Goal: Feedback & Contribution: Leave review/rating

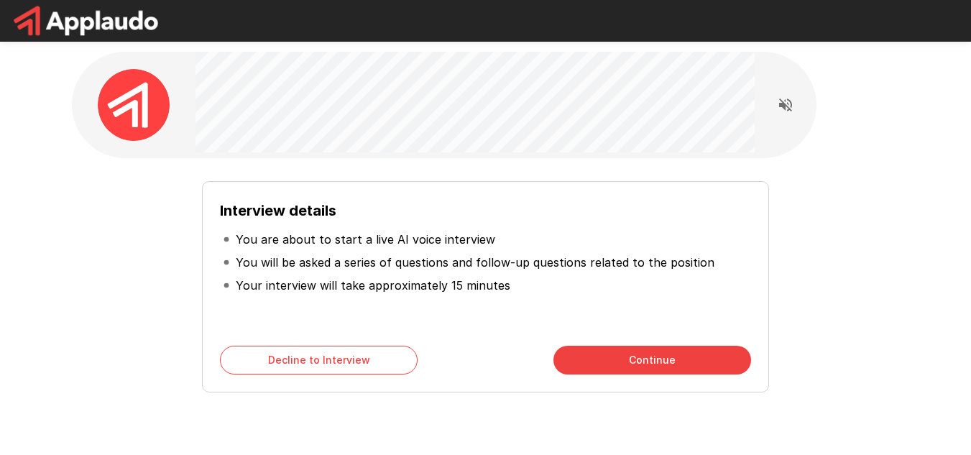
scroll to position [58, 0]
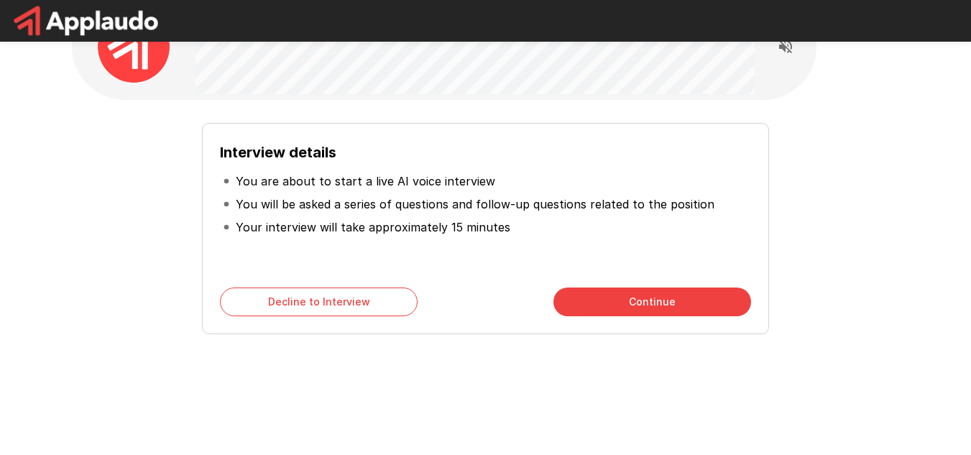
click at [729, 310] on button "Continue" at bounding box center [652, 301] width 198 height 29
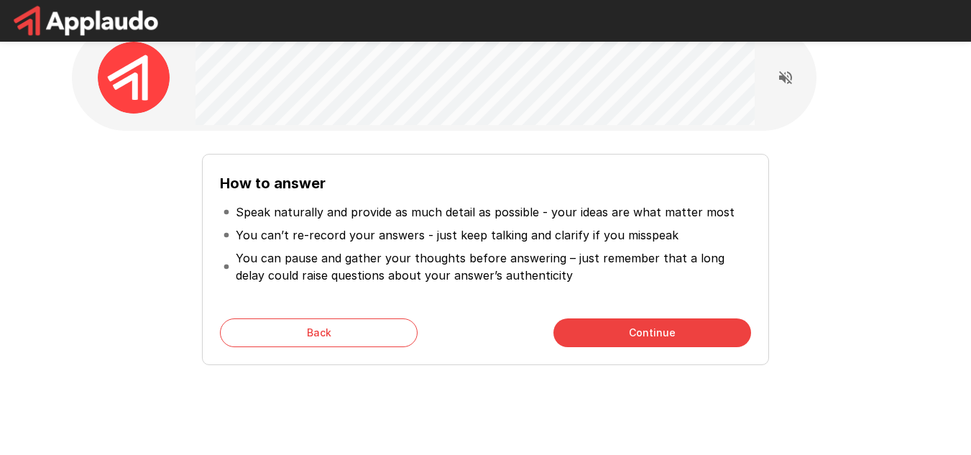
scroll to position [0, 0]
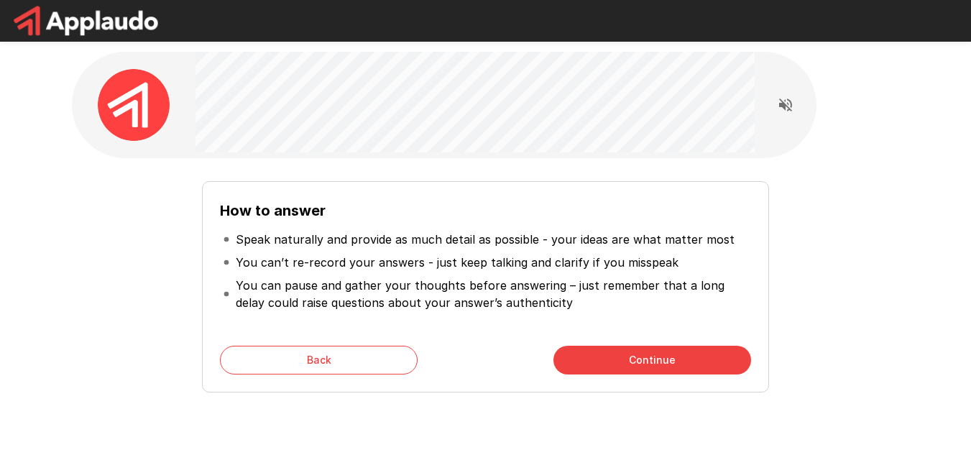
click at [708, 359] on button "Continue" at bounding box center [652, 360] width 198 height 29
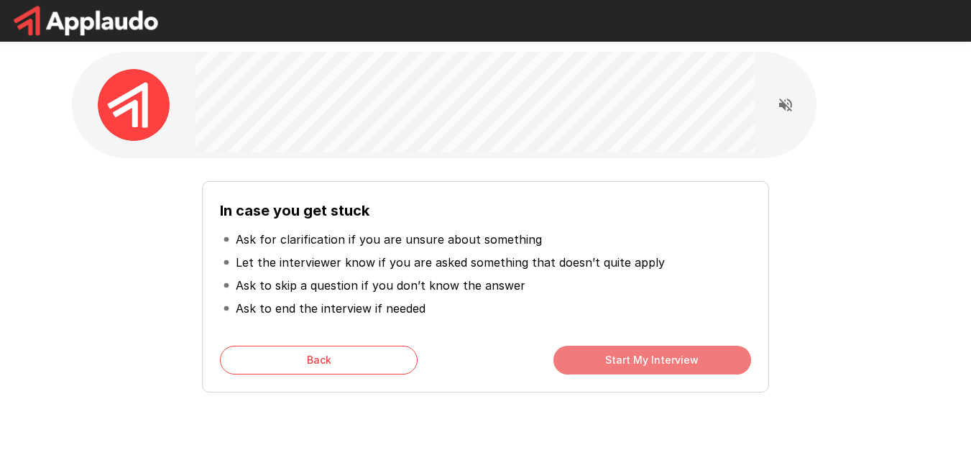
click at [668, 365] on button "Start My Interview" at bounding box center [652, 360] width 198 height 29
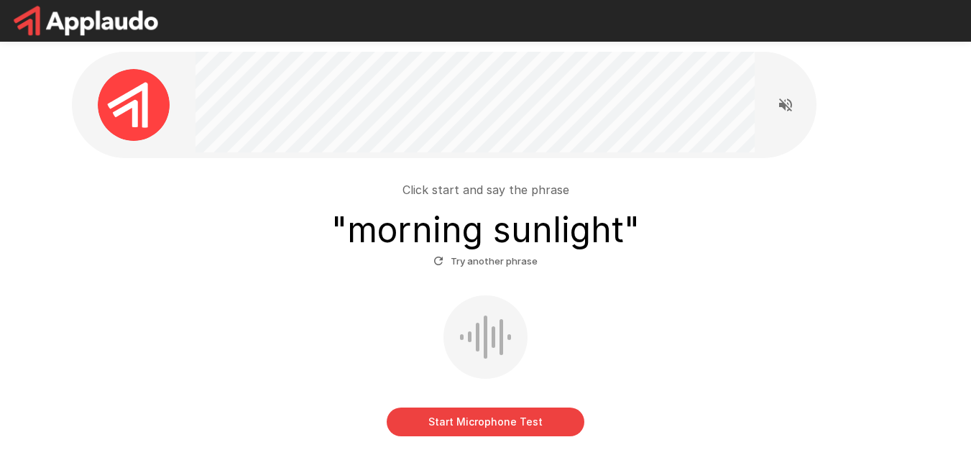
click at [532, 416] on button "Start Microphone Test" at bounding box center [486, 421] width 198 height 29
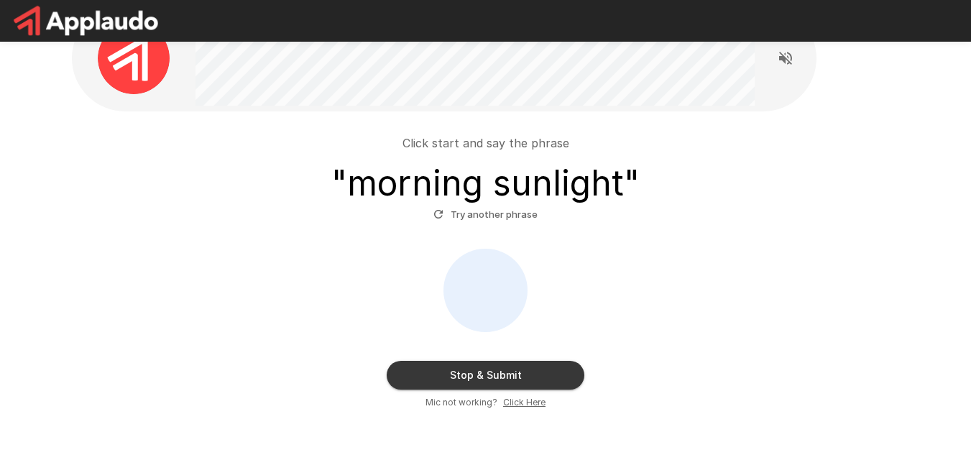
scroll to position [72, 0]
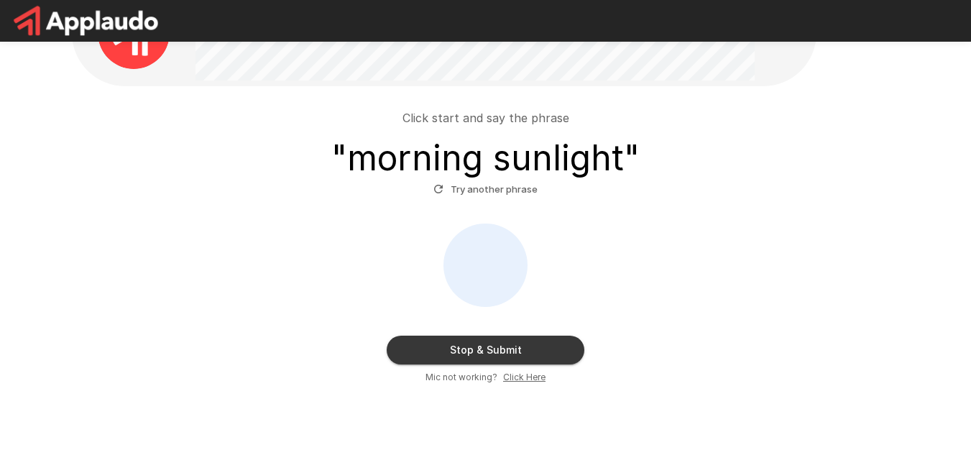
click at [483, 189] on button "Try another phrase" at bounding box center [485, 189] width 111 height 22
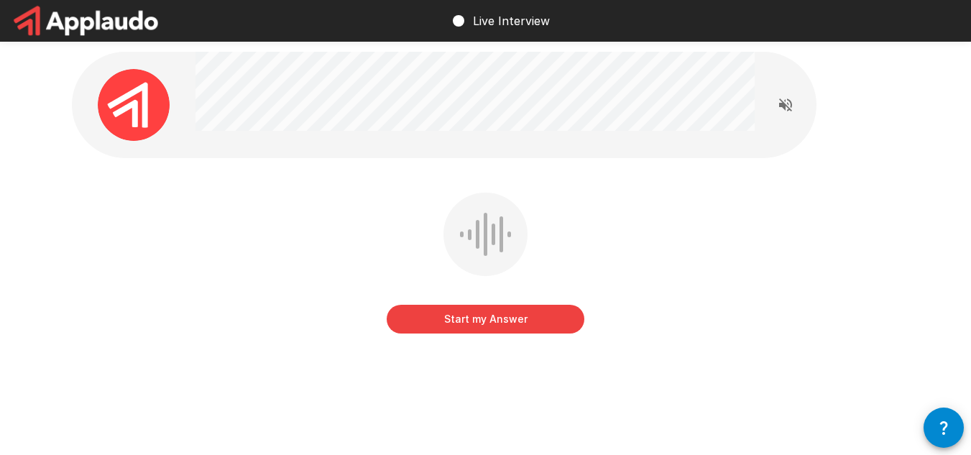
click at [471, 312] on button "Start my Answer" at bounding box center [486, 319] width 198 height 29
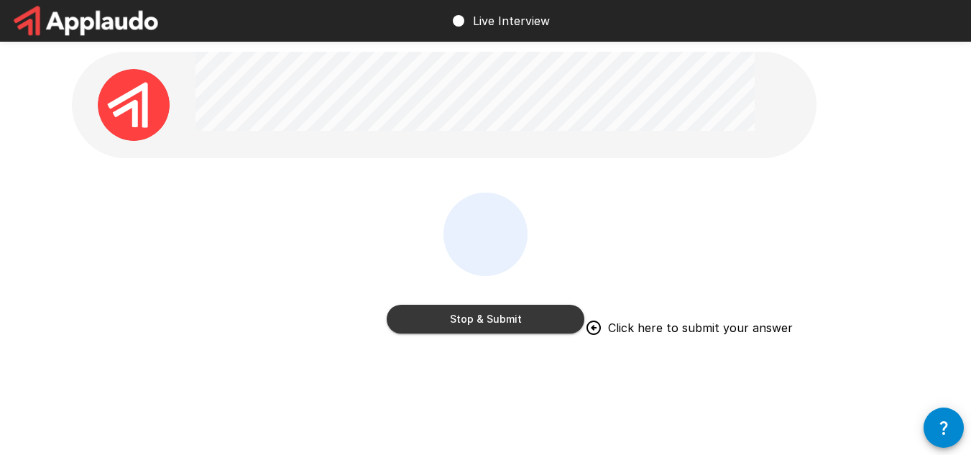
click at [570, 308] on button "Stop & Submit" at bounding box center [486, 319] width 198 height 29
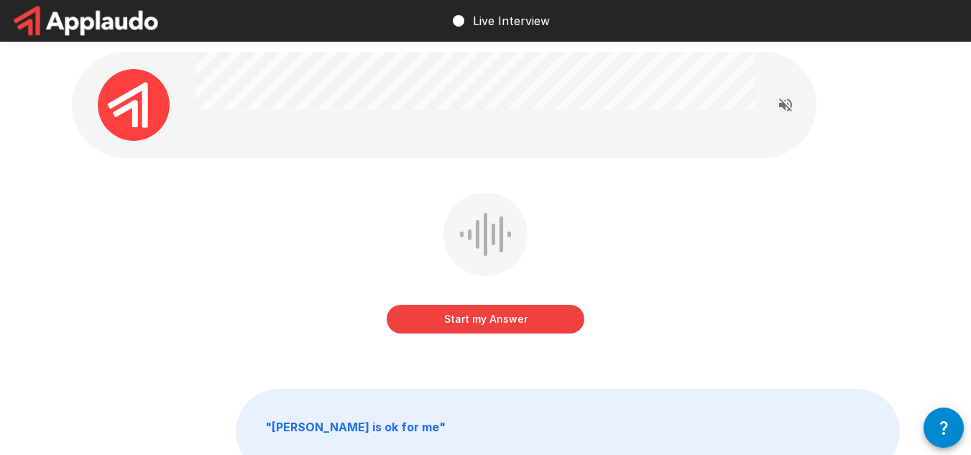
click at [573, 318] on button "Start my Answer" at bounding box center [486, 319] width 198 height 29
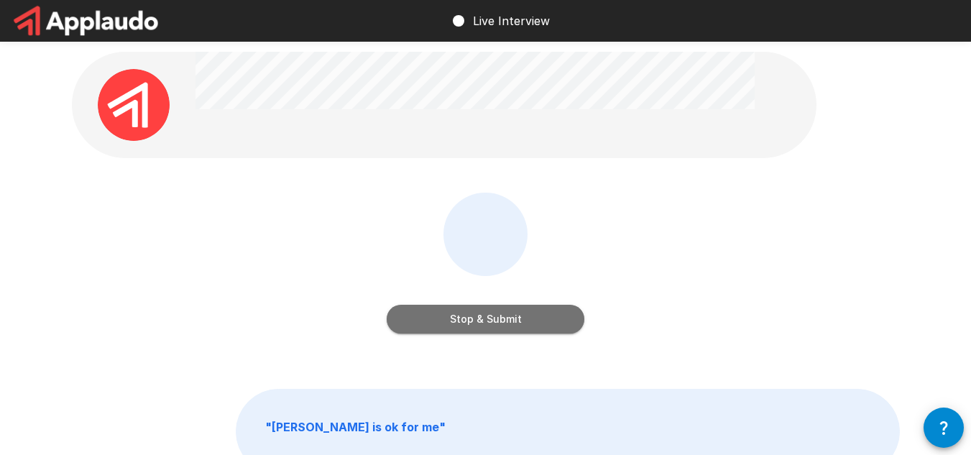
click at [567, 320] on button "Stop & Submit" at bounding box center [486, 319] width 198 height 29
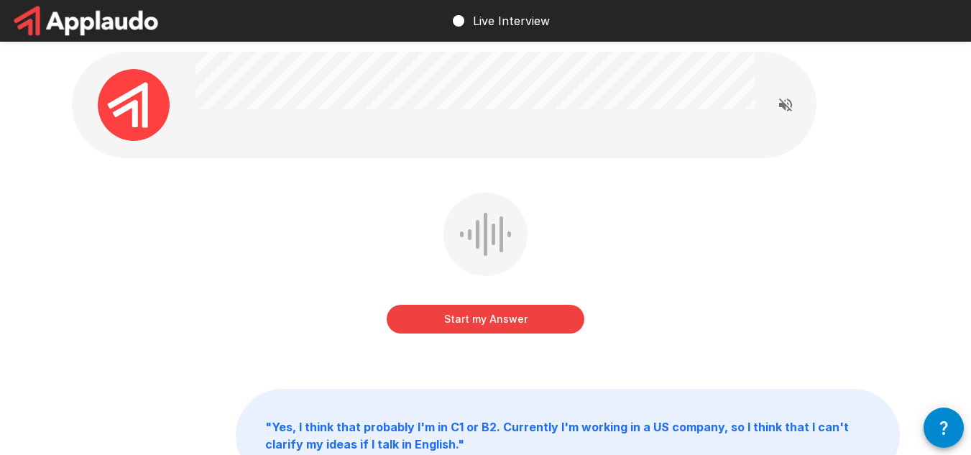
click at [512, 325] on button "Start my Answer" at bounding box center [486, 319] width 198 height 29
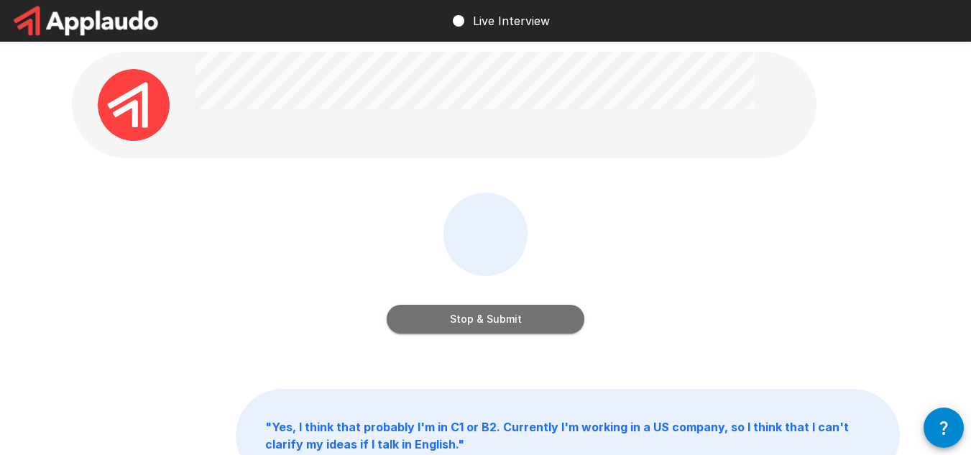
click at [454, 317] on button "Stop & Submit" at bounding box center [486, 319] width 198 height 29
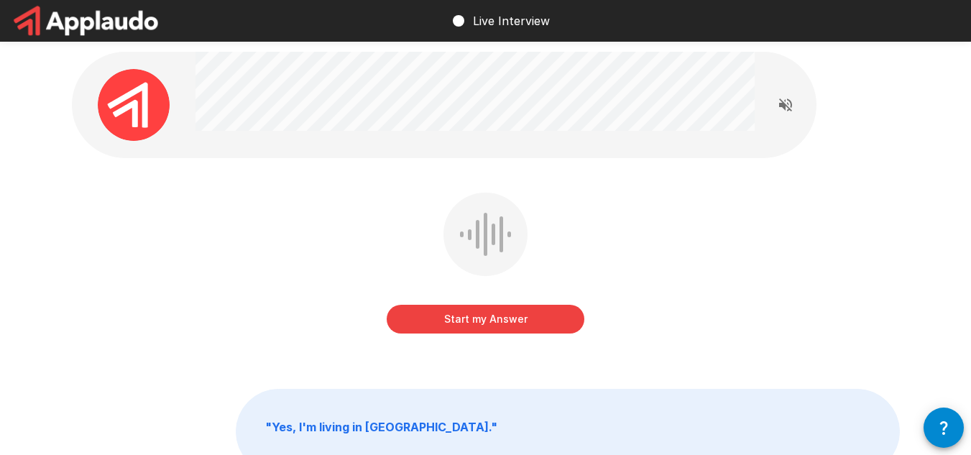
click at [443, 318] on button "Start my Answer" at bounding box center [486, 319] width 198 height 29
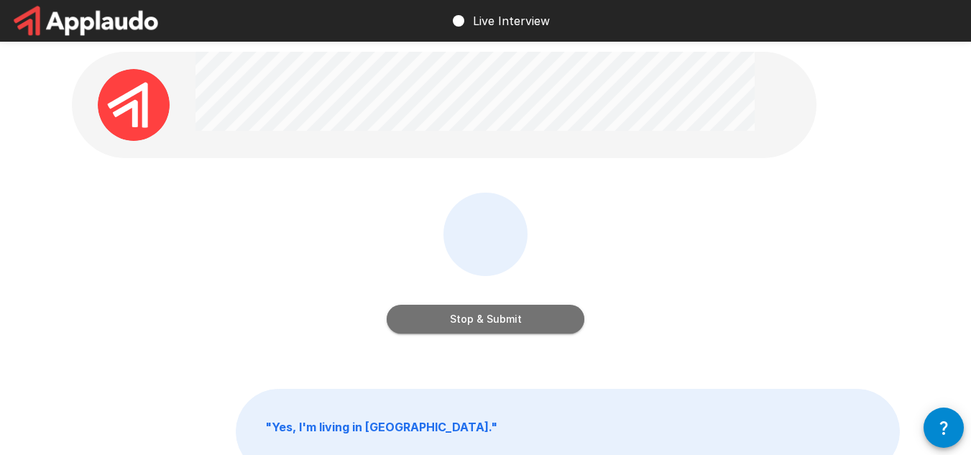
click at [550, 322] on button "Stop & Submit" at bounding box center [486, 319] width 198 height 29
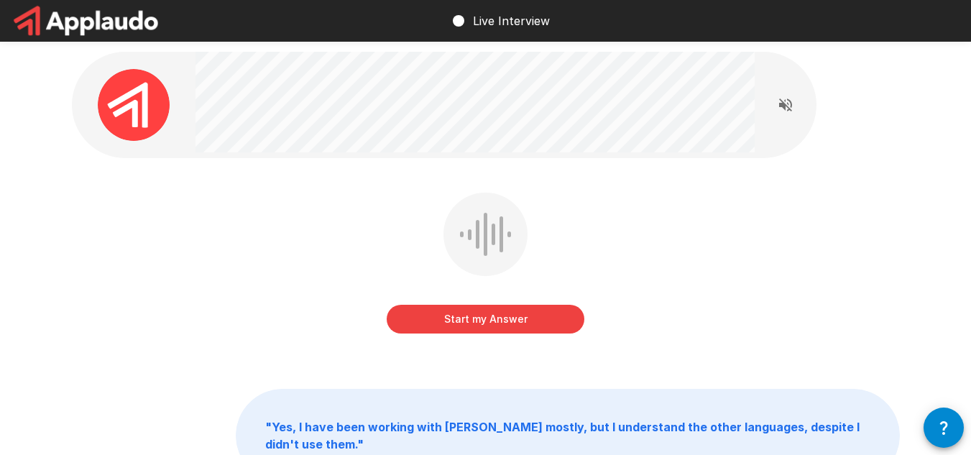
click at [447, 321] on button "Start my Answer" at bounding box center [486, 319] width 198 height 29
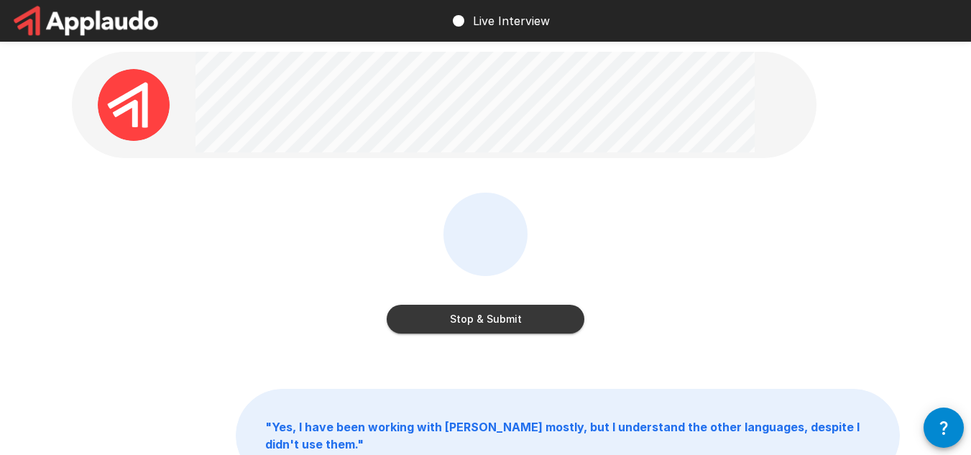
click at [570, 325] on button "Stop & Submit" at bounding box center [486, 319] width 198 height 29
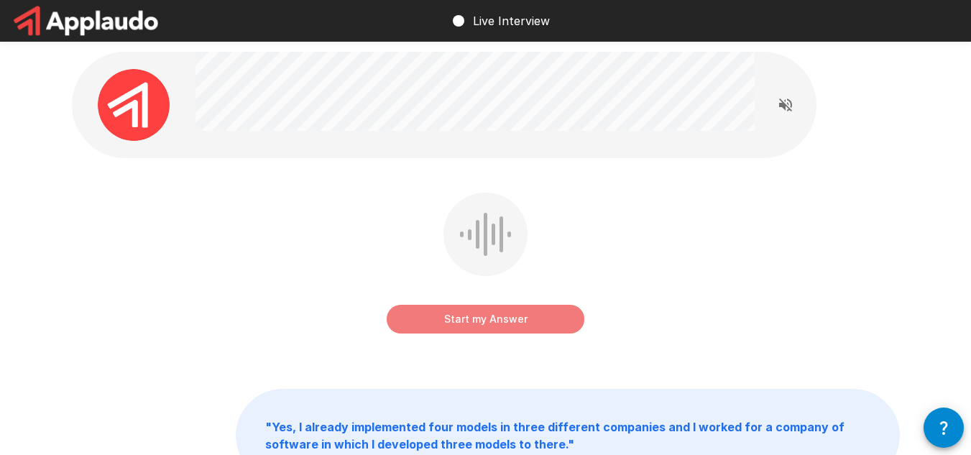
click at [525, 313] on button "Start my Answer" at bounding box center [486, 319] width 198 height 29
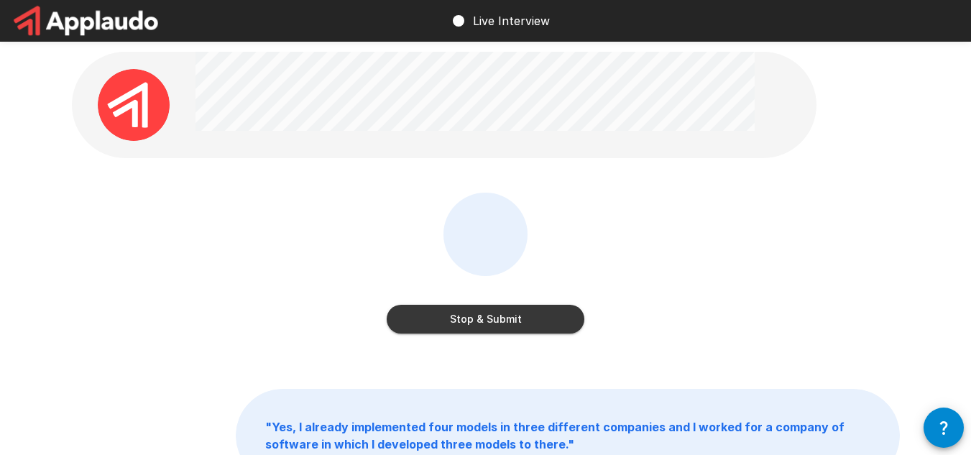
click at [549, 309] on button "Stop & Submit" at bounding box center [486, 319] width 198 height 29
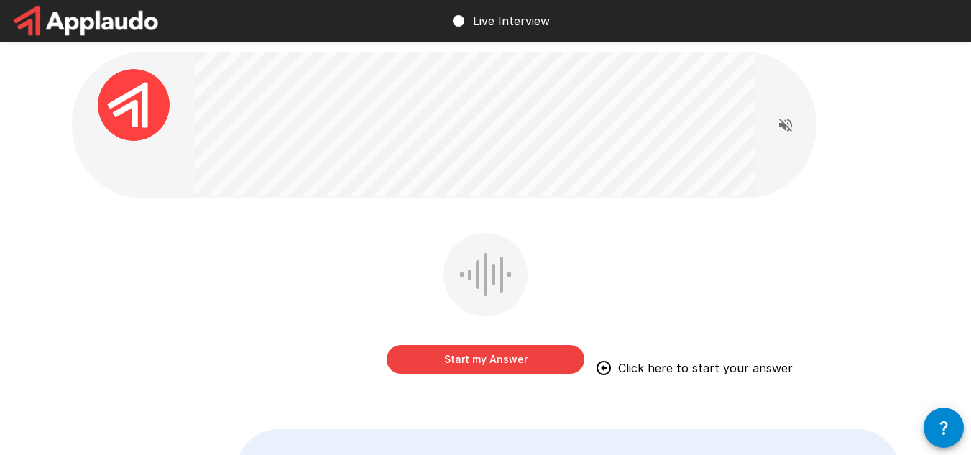
click at [465, 361] on button "Start my Answer" at bounding box center [486, 359] width 198 height 29
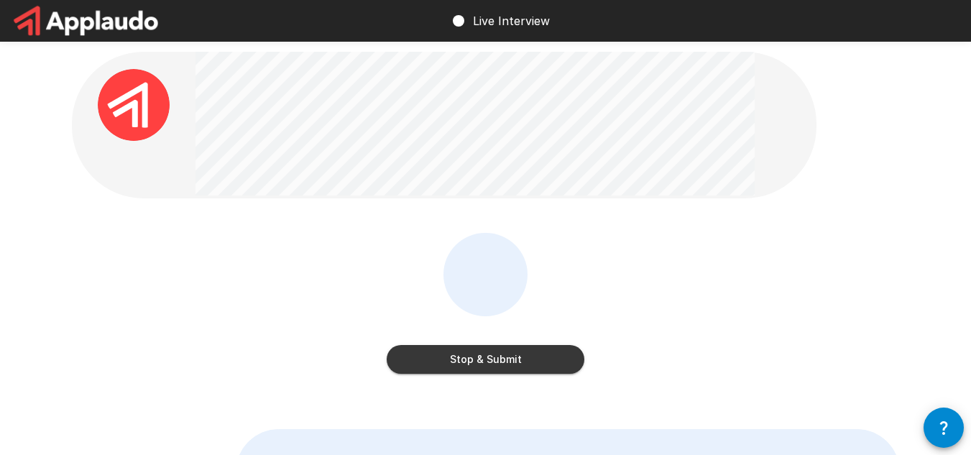
click at [528, 356] on button "Stop & Submit" at bounding box center [486, 359] width 198 height 29
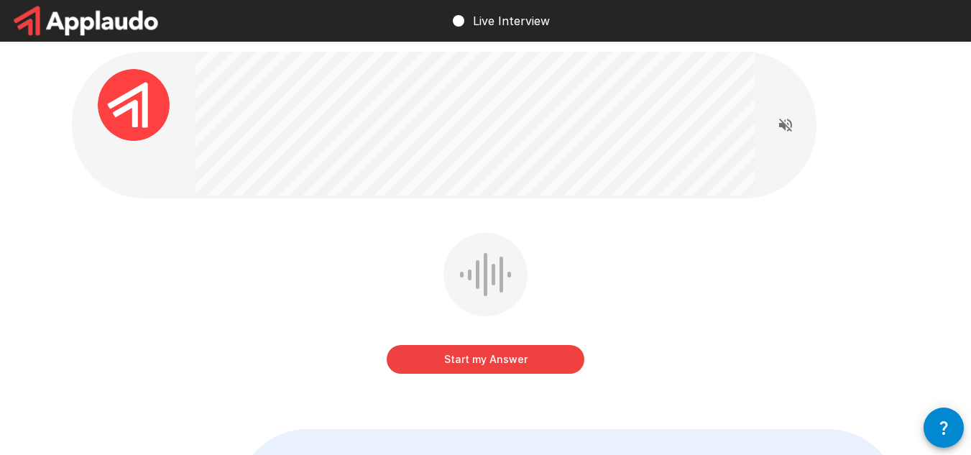
click at [528, 356] on button "Start my Answer" at bounding box center [486, 359] width 198 height 29
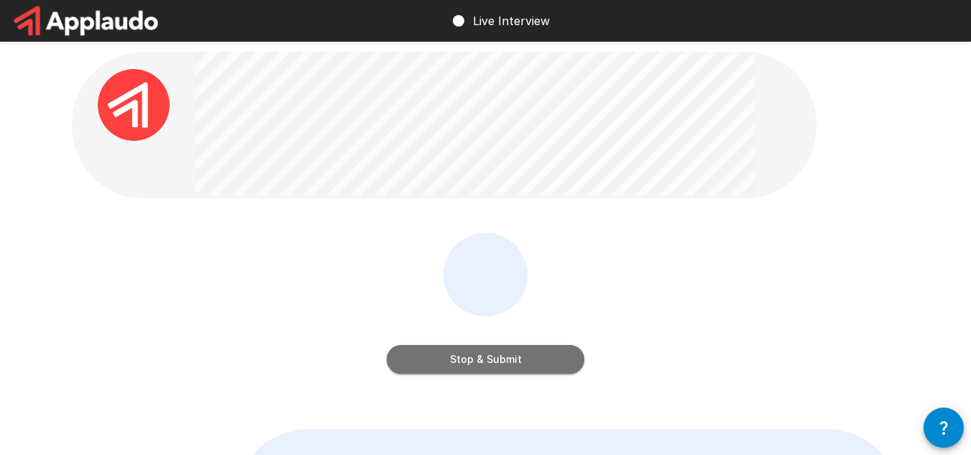
click at [535, 354] on button "Stop & Submit" at bounding box center [486, 359] width 198 height 29
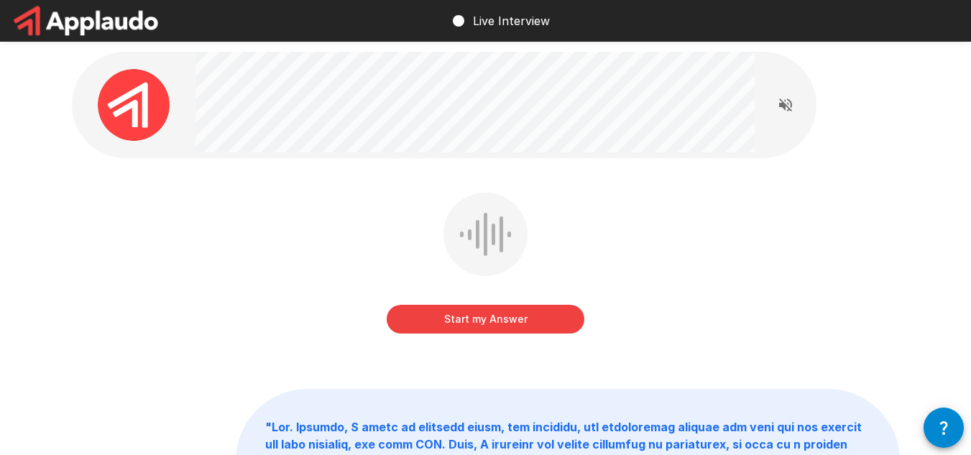
click at [573, 317] on button "Start my Answer" at bounding box center [486, 319] width 198 height 29
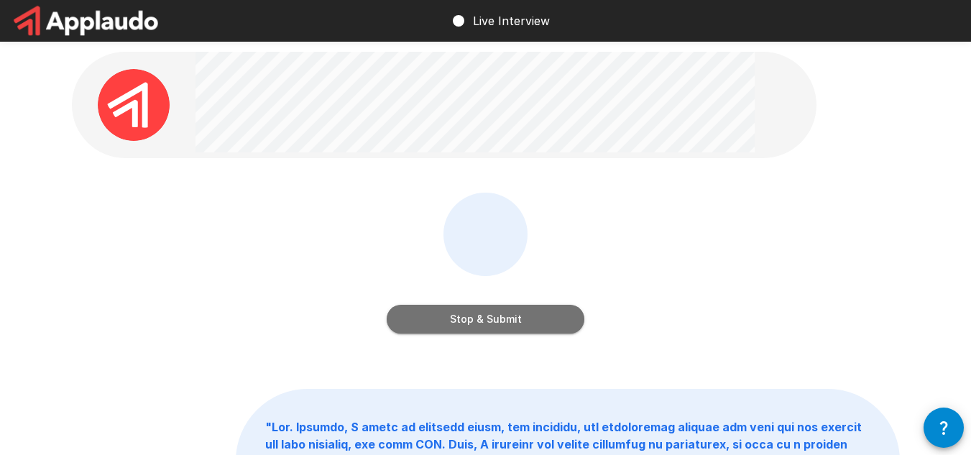
click at [535, 326] on button "Stop & Submit" at bounding box center [486, 319] width 198 height 29
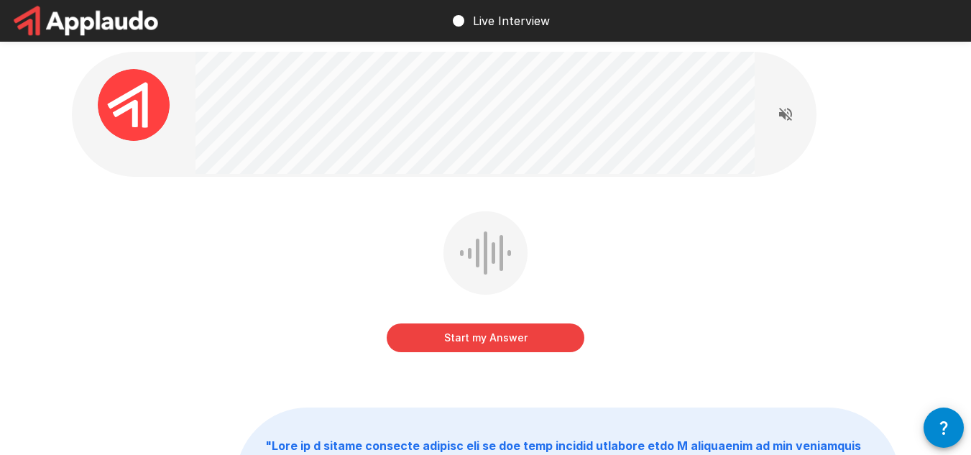
click at [535, 326] on button "Start my Answer" at bounding box center [486, 337] width 198 height 29
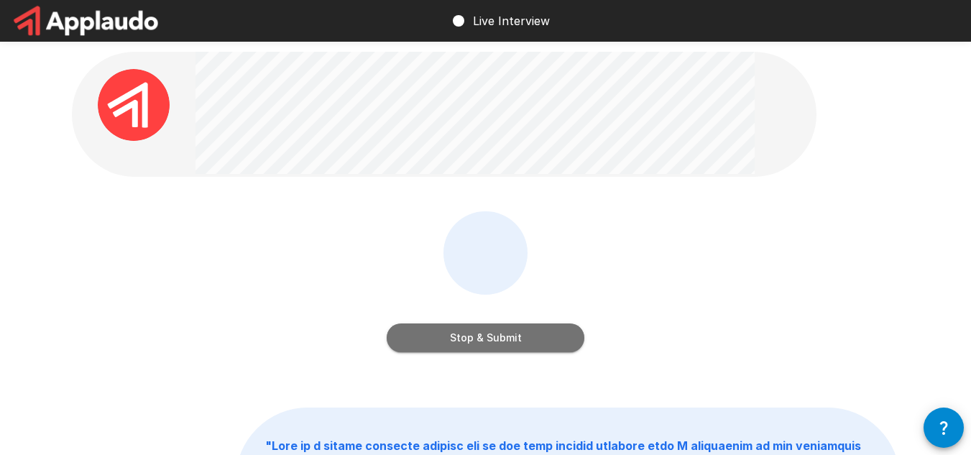
click at [566, 331] on button "Stop & Submit" at bounding box center [486, 337] width 198 height 29
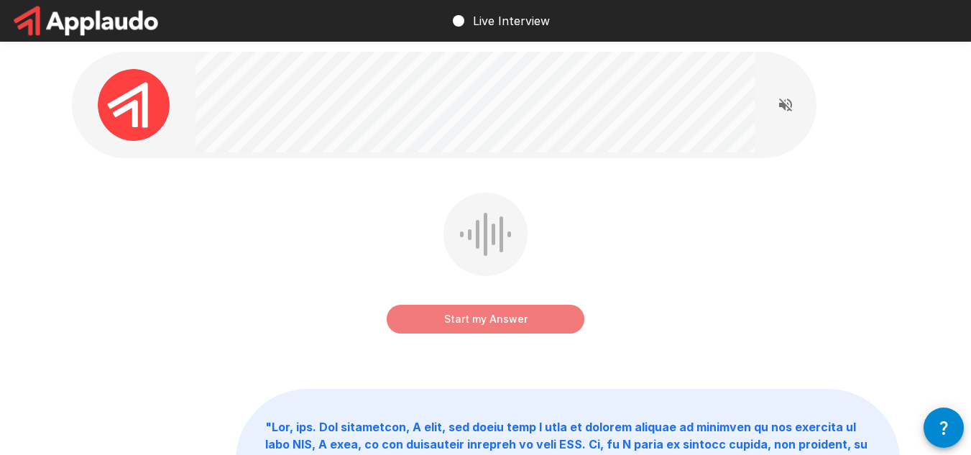
click at [559, 325] on button "Start my Answer" at bounding box center [486, 319] width 198 height 29
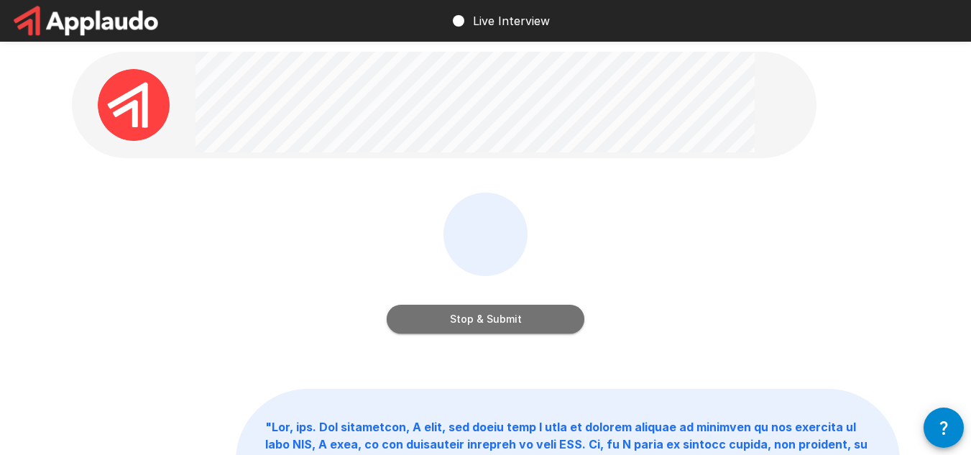
click at [570, 323] on button "Stop & Submit" at bounding box center [486, 319] width 198 height 29
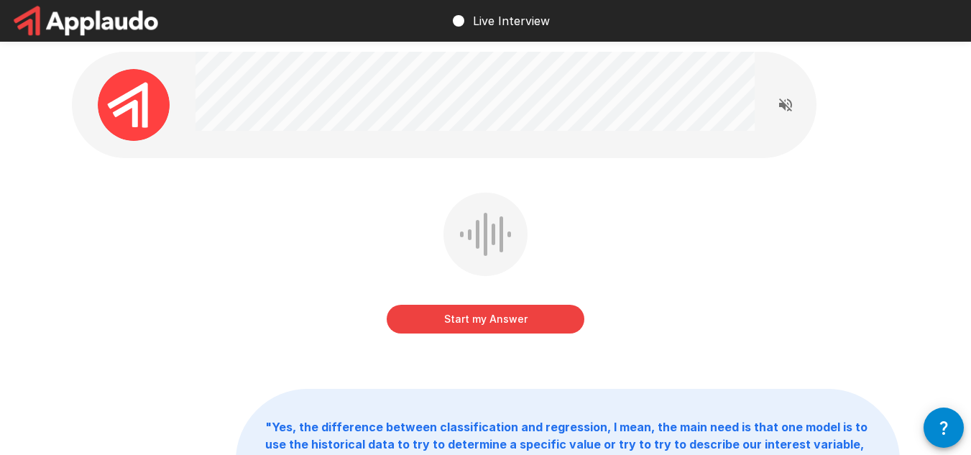
click at [540, 323] on button "Start my Answer" at bounding box center [486, 319] width 198 height 29
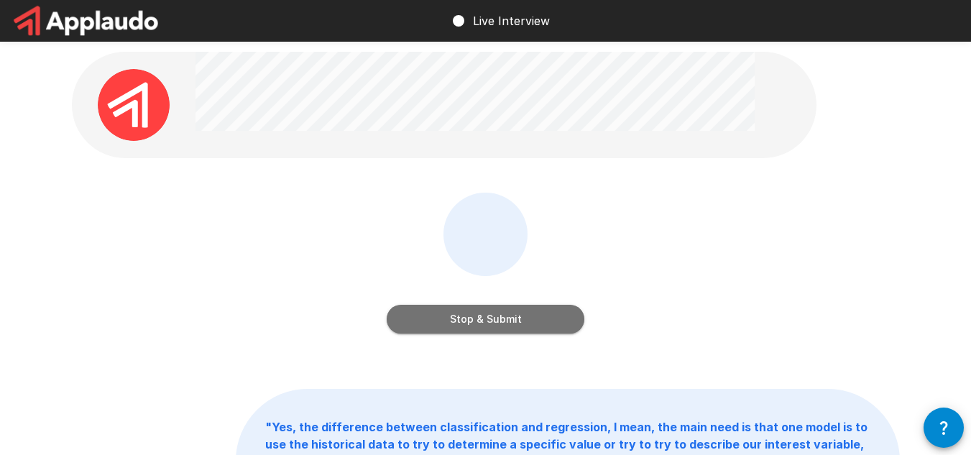
click at [563, 321] on button "Stop & Submit" at bounding box center [486, 319] width 198 height 29
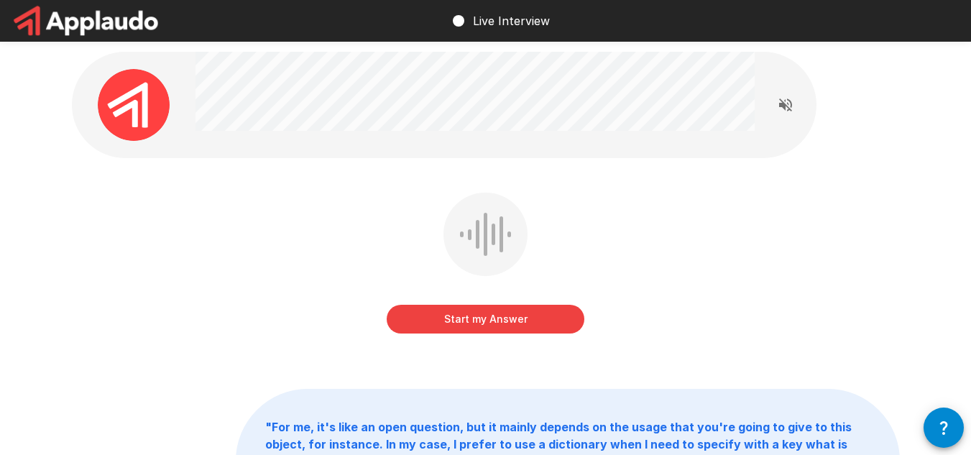
click at [558, 322] on button "Start my Answer" at bounding box center [486, 319] width 198 height 29
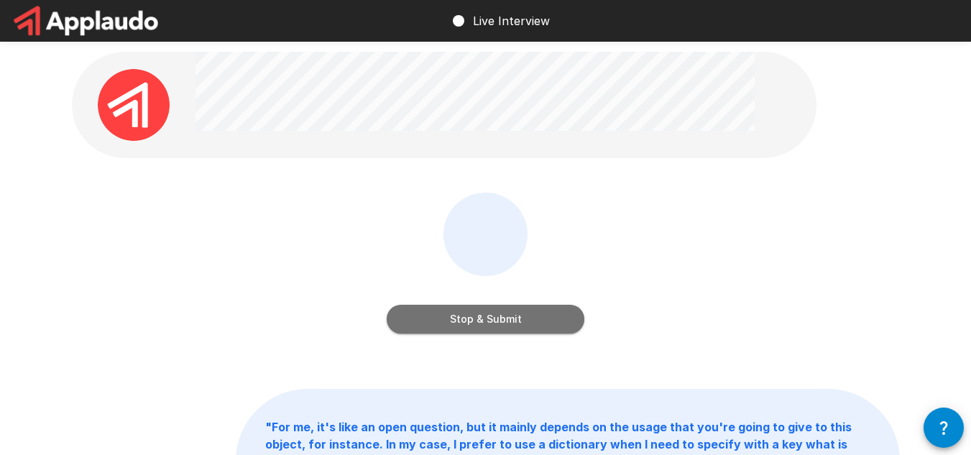
click at [483, 318] on button "Stop & Submit" at bounding box center [486, 319] width 198 height 29
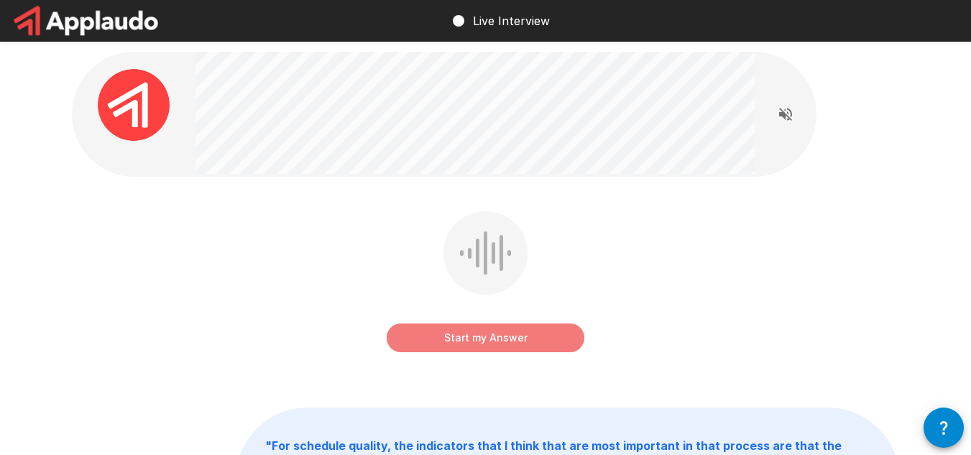
drag, startPoint x: 563, startPoint y: 345, endPoint x: 579, endPoint y: 347, distance: 16.7
click at [563, 345] on button "Start my Answer" at bounding box center [486, 337] width 198 height 29
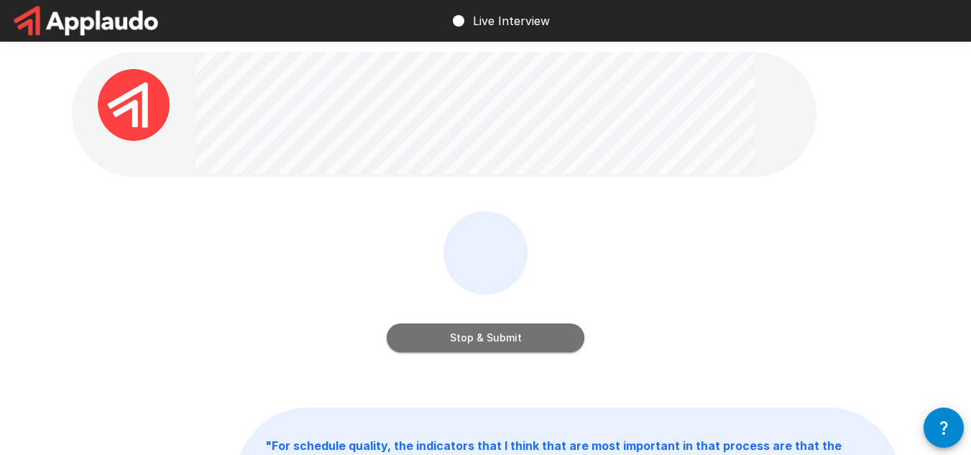
click at [542, 331] on button "Stop & Submit" at bounding box center [486, 337] width 198 height 29
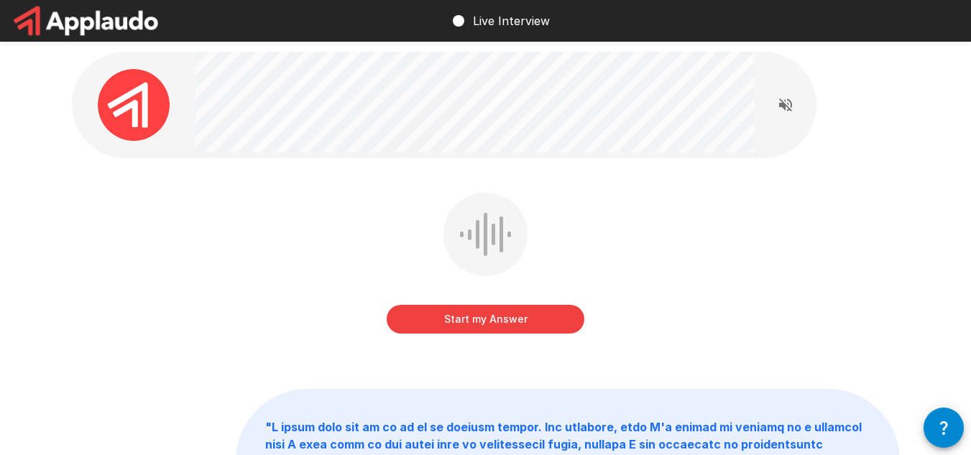
click at [575, 315] on button "Start my Answer" at bounding box center [486, 319] width 198 height 29
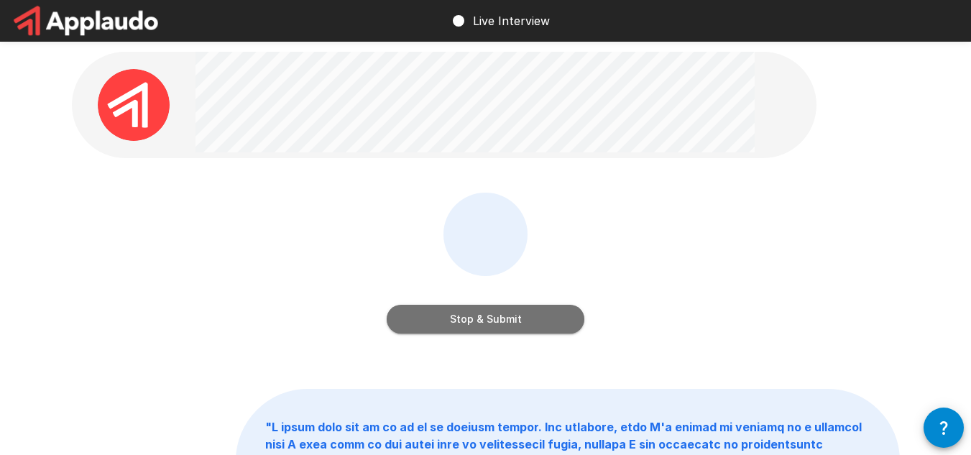
click at [548, 314] on button "Stop & Submit" at bounding box center [486, 319] width 198 height 29
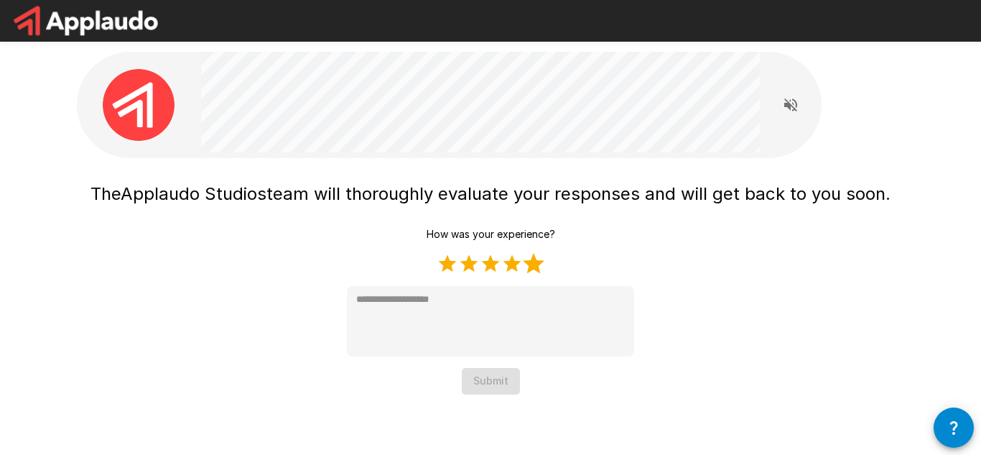
click at [537, 266] on label "5 Stars" at bounding box center [534, 264] width 22 height 22
type textarea "*"
click at [487, 377] on button "Submit" at bounding box center [491, 381] width 58 height 27
